Goal: Information Seeking & Learning: Find specific fact

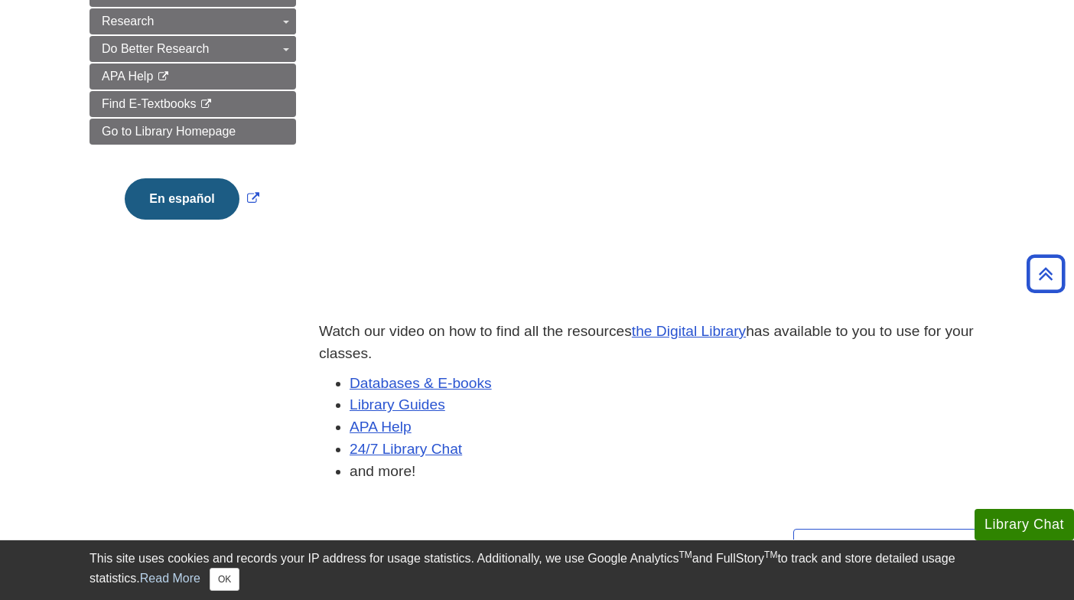
scroll to position [382, 0]
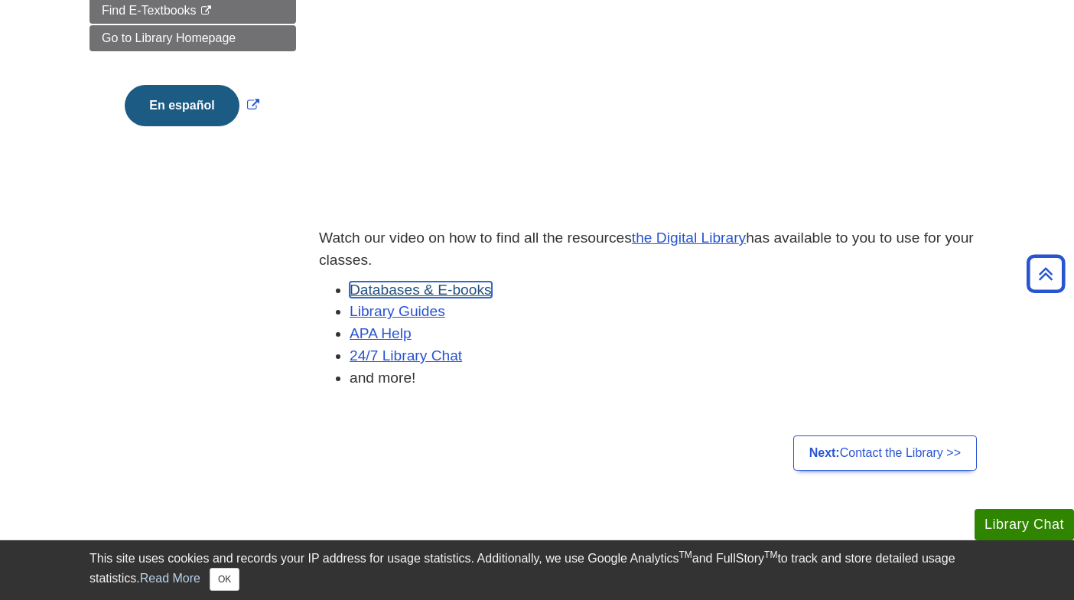
click at [412, 291] on link "Databases & E-books" at bounding box center [421, 289] width 142 height 16
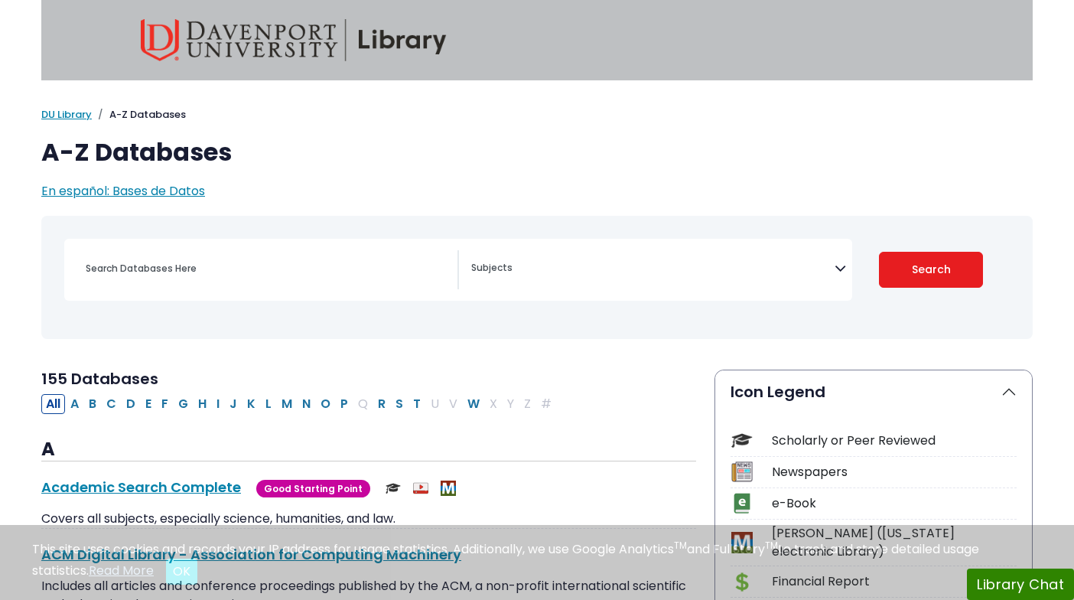
select select "Database Subject Filter"
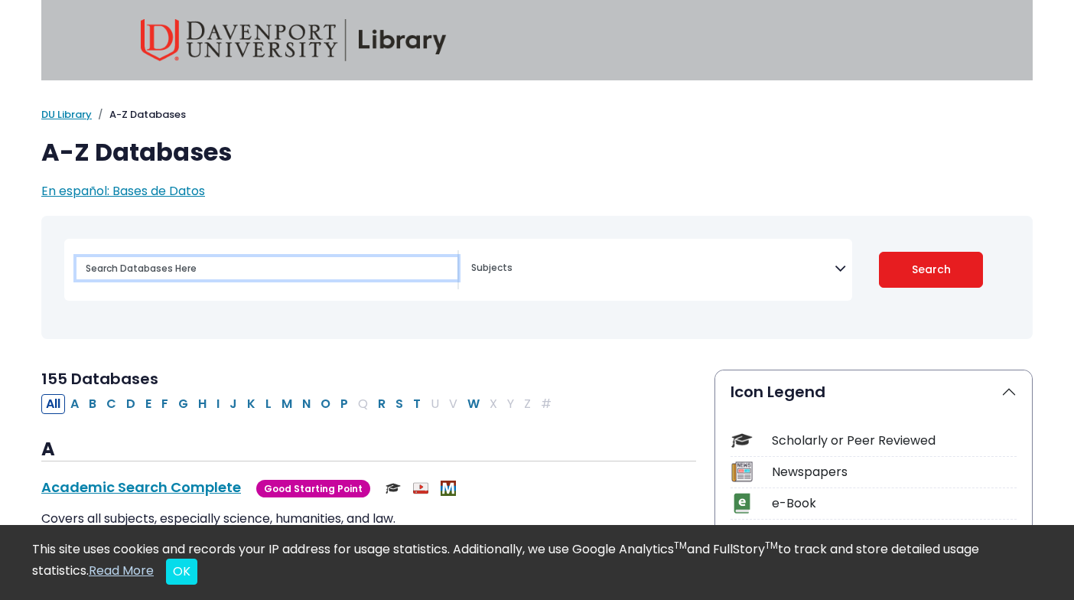
click at [195, 275] on input "Search database by title or keyword" at bounding box center [266, 268] width 381 height 22
type input "mintel"
click at [879, 252] on button "Search" at bounding box center [931, 270] width 105 height 36
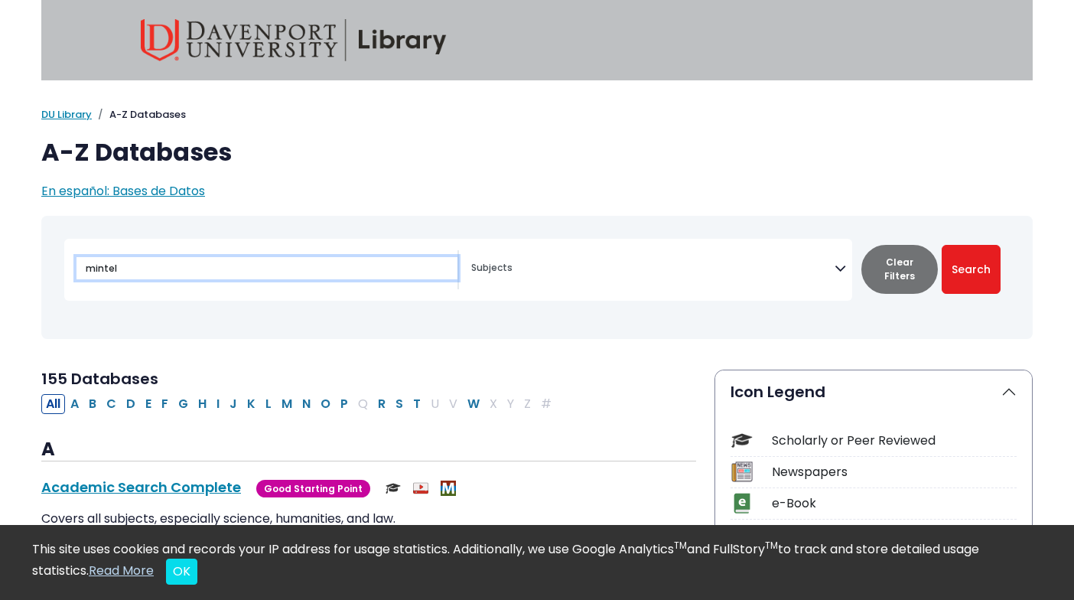
select select "Database Subject Filter"
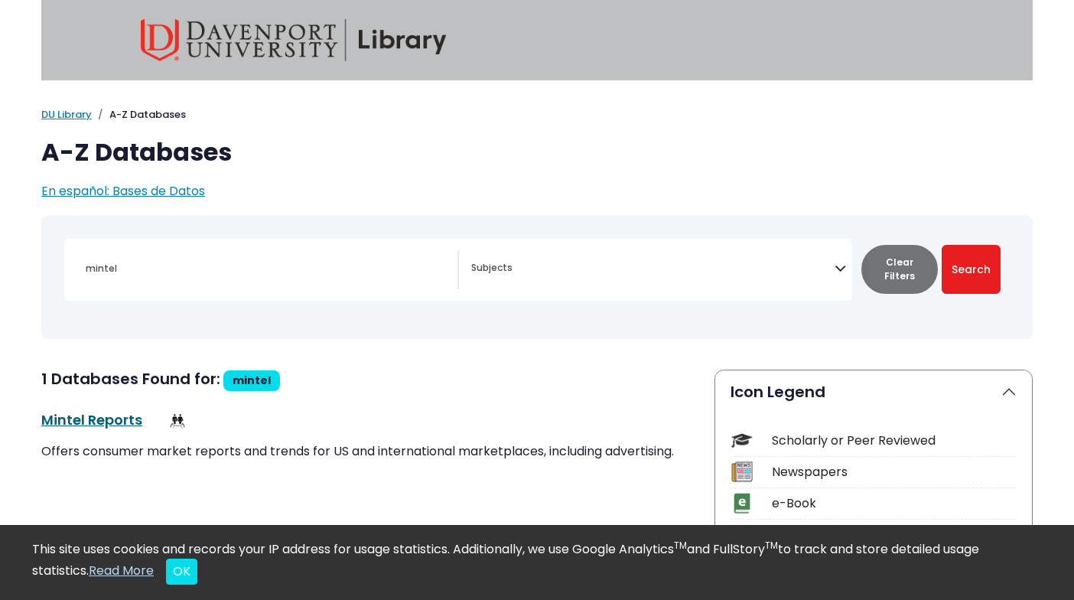
click at [118, 425] on link "Mintel Reports This link opens in a new window" at bounding box center [91, 419] width 101 height 19
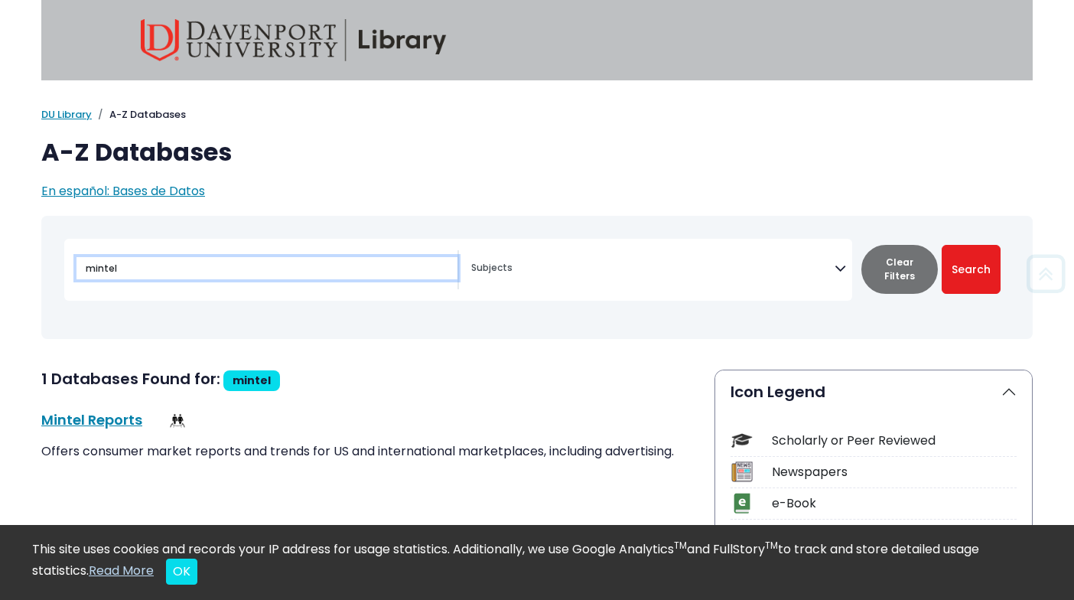
click at [140, 274] on input "mintel" at bounding box center [266, 268] width 381 height 22
drag, startPoint x: 140, startPoint y: 274, endPoint x: 31, endPoint y: 255, distance: 110.3
type input "sticky notes"
click at [942, 245] on button "Search" at bounding box center [971, 269] width 59 height 49
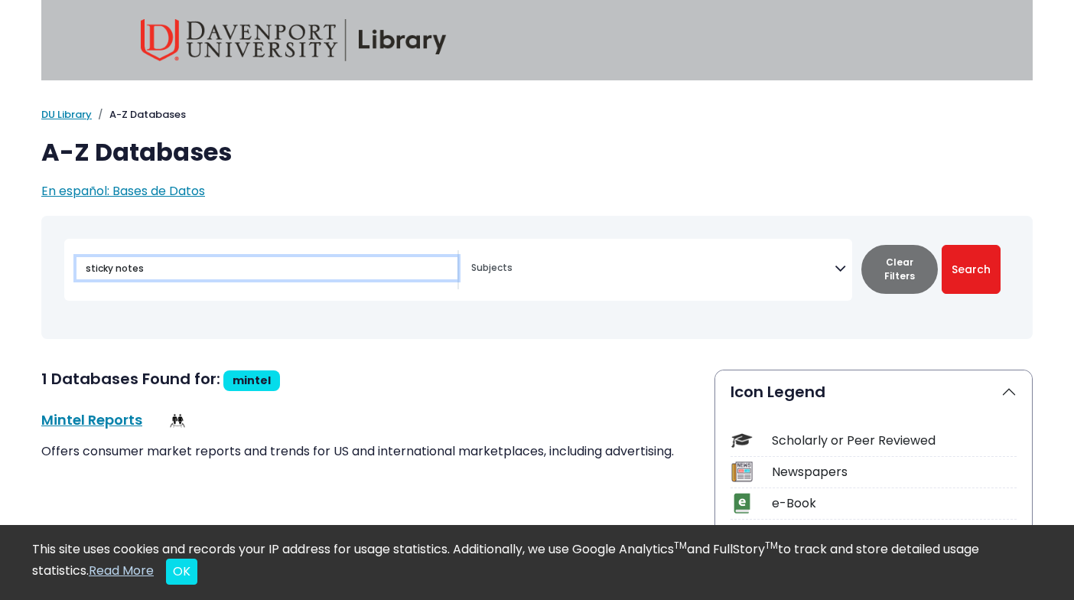
select select "Database Subject Filter"
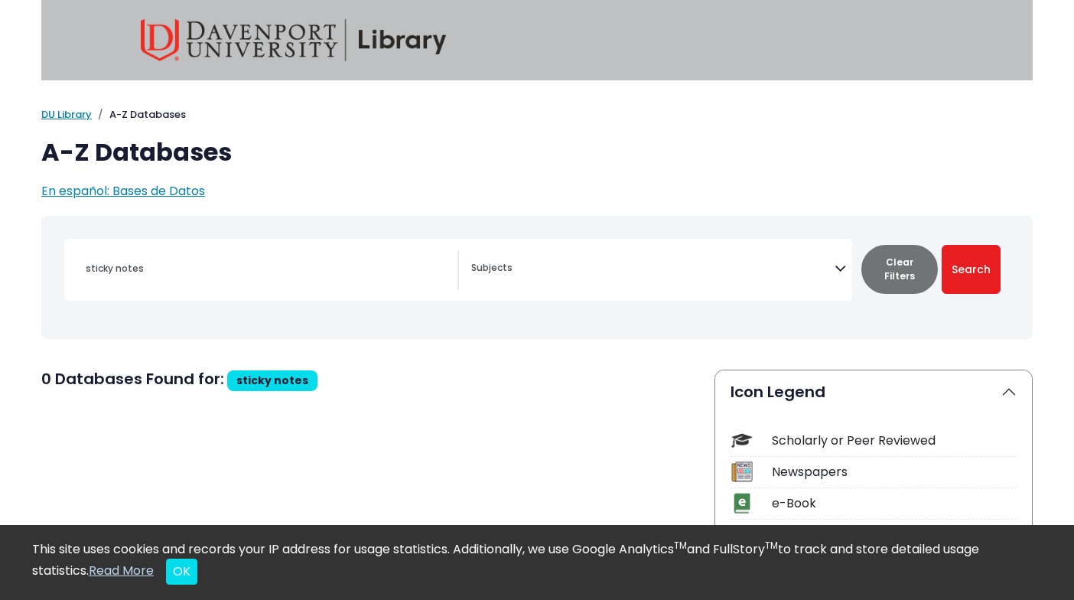
click at [305, 261] on div "sticky notes" at bounding box center [266, 268] width 381 height 37
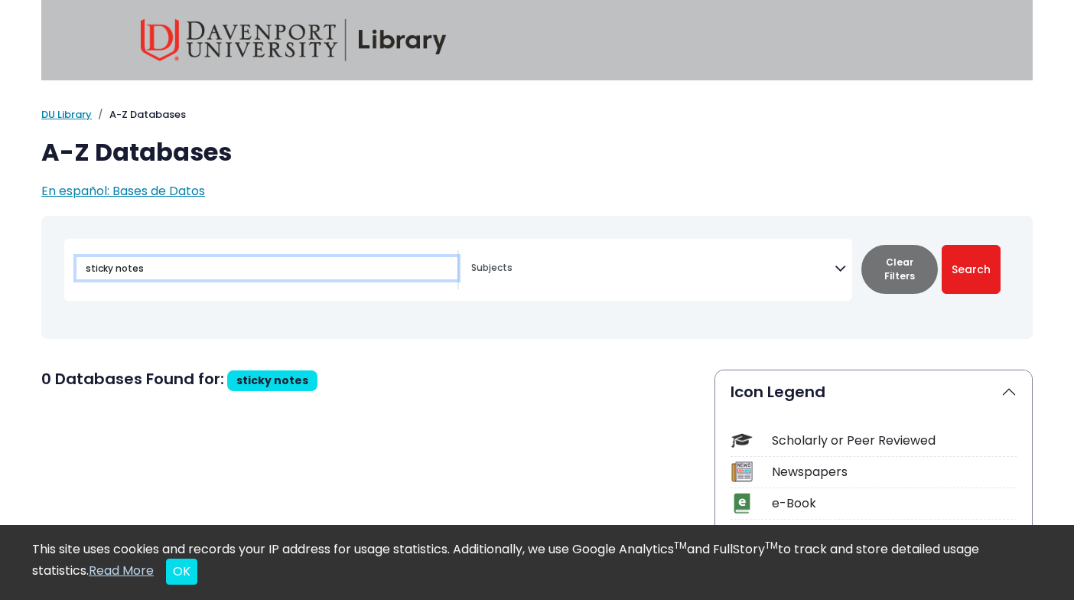
click at [306, 265] on input "sticky notes" at bounding box center [266, 268] width 381 height 22
type input "post it notes"
click at [942, 245] on button "Search" at bounding box center [971, 269] width 59 height 49
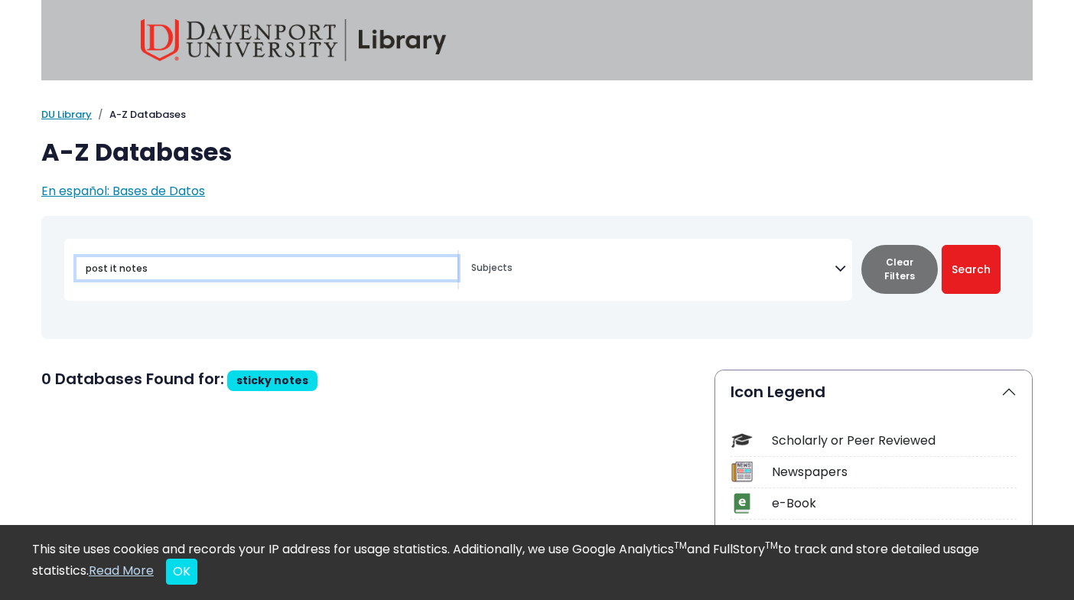
select select "Database Subject Filter"
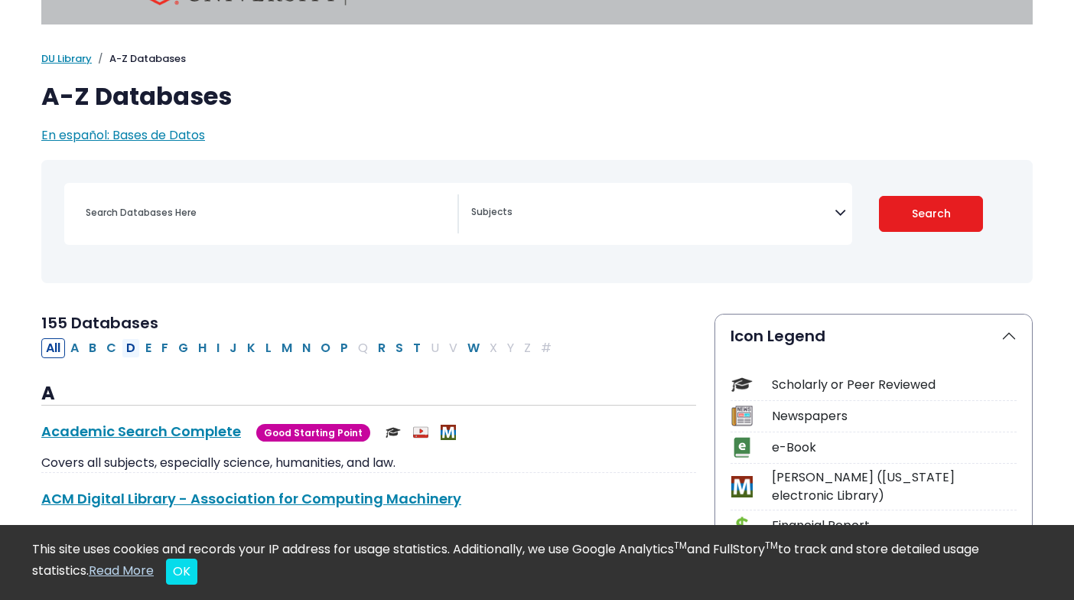
scroll to position [153, 0]
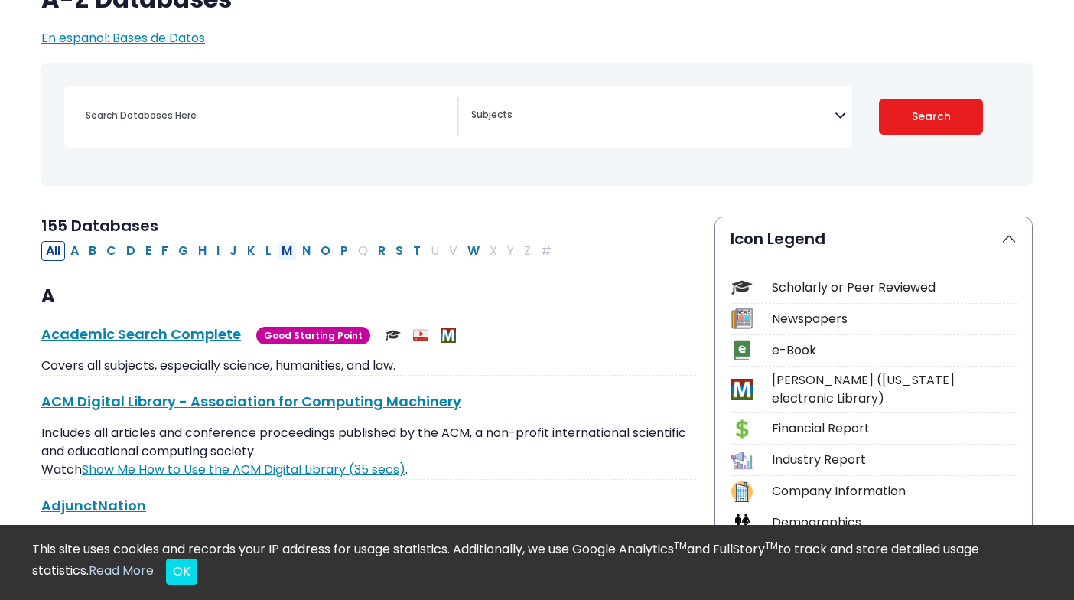
click at [281, 258] on button "M" at bounding box center [287, 251] width 20 height 20
select select "Database Subject Filter"
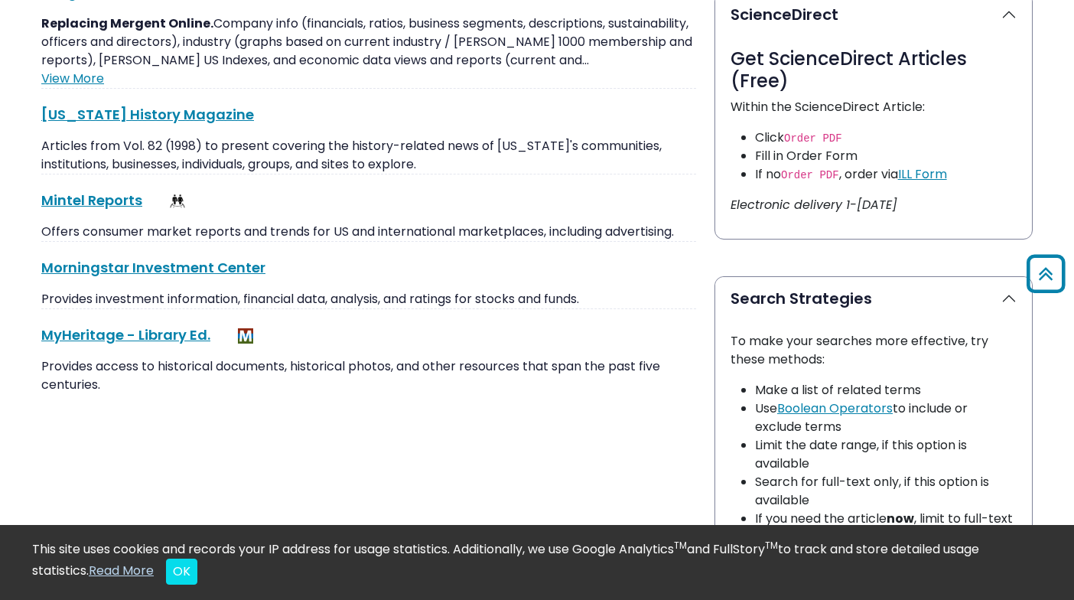
scroll to position [841, 0]
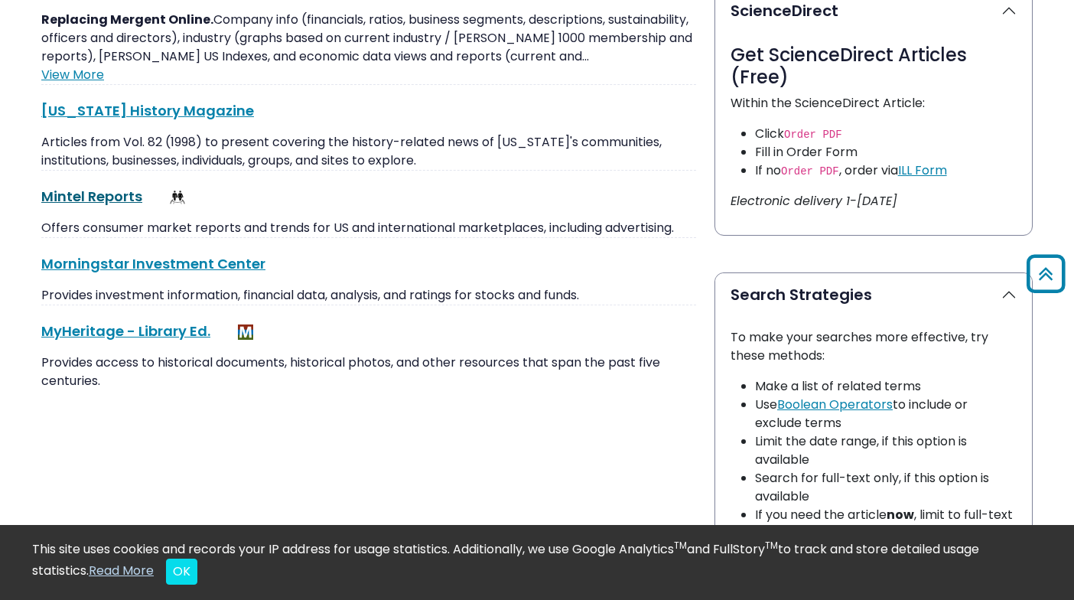
click at [138, 201] on link "Mintel Reports This link opens in a new window" at bounding box center [91, 196] width 101 height 19
